Goal: Transaction & Acquisition: Purchase product/service

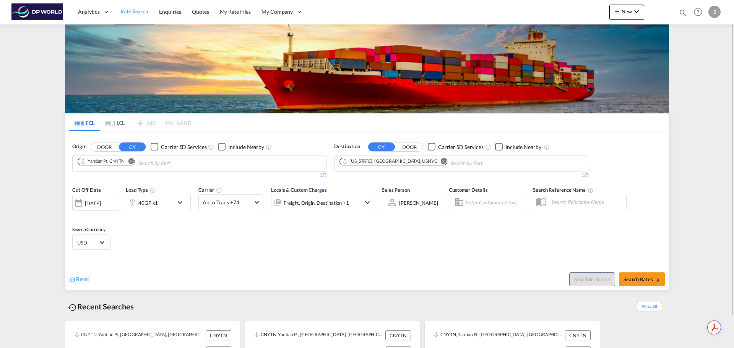
click at [131, 162] on md-icon "Remove" at bounding box center [131, 161] width 6 height 6
click at [134, 163] on body "Analytics Dashboard Rate Search Enquiries Quotes My Rate Files My Company" at bounding box center [367, 174] width 734 height 348
type input "Y"
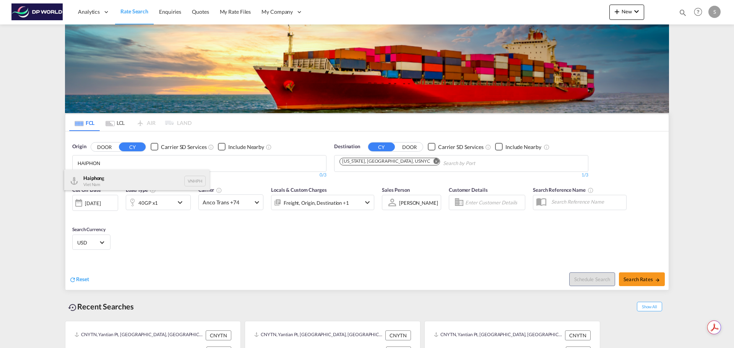
type input "HAIPHON"
click at [142, 178] on div "Haiphon g Viet Nam VNHPH" at bounding box center [136, 181] width 145 height 23
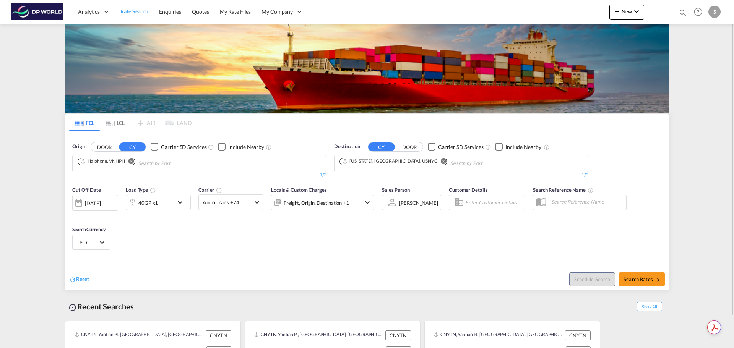
click at [441, 161] on md-icon "Remove" at bounding box center [444, 161] width 6 height 6
click at [403, 161] on input "Chips input." at bounding box center [376, 164] width 73 height 12
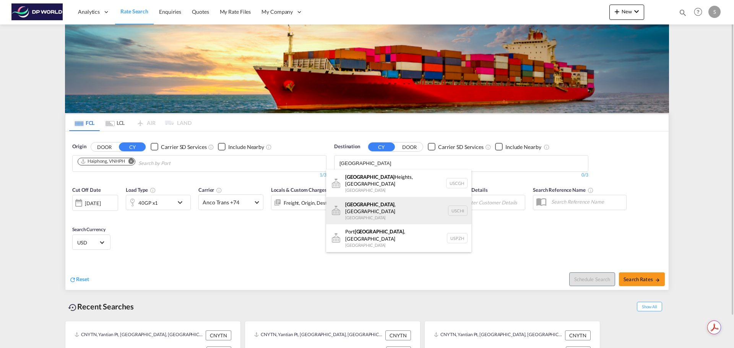
type input "[GEOGRAPHIC_DATA]"
click at [401, 204] on div "[GEOGRAPHIC_DATA] , [GEOGRAPHIC_DATA] [GEOGRAPHIC_DATA] [GEOGRAPHIC_DATA]" at bounding box center [398, 211] width 145 height 28
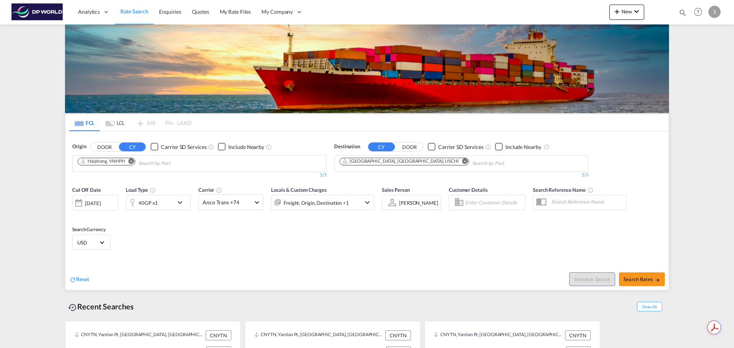
click at [161, 206] on div "40GP x1" at bounding box center [149, 202] width 47 height 15
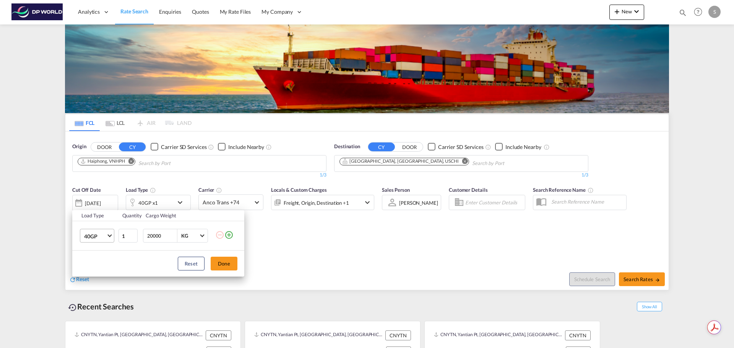
click at [90, 236] on span "40GP" at bounding box center [95, 237] width 22 height 8
click at [94, 213] on md-option "20GP" at bounding box center [104, 218] width 52 height 18
click at [216, 263] on button "Done" at bounding box center [224, 264] width 27 height 14
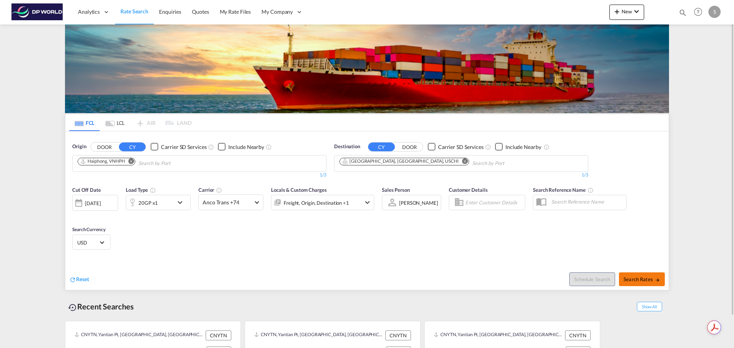
click at [654, 278] on span "Search Rates" at bounding box center [642, 280] width 37 height 6
type input "VNHPH to USCHI / [DATE]"
